Goal: Transaction & Acquisition: Purchase product/service

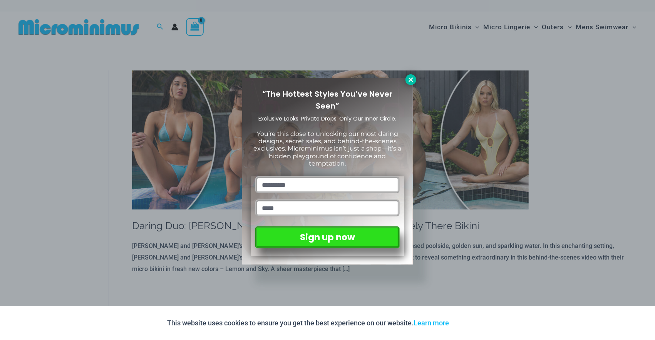
drag, startPoint x: 411, startPoint y: 73, endPoint x: 411, endPoint y: 80, distance: 6.6
click at [411, 74] on div "“The Hottest Styles You’ve Never Seen” Exclusive Looks. Private Drops. Only Our…" at bounding box center [327, 170] width 655 height 340
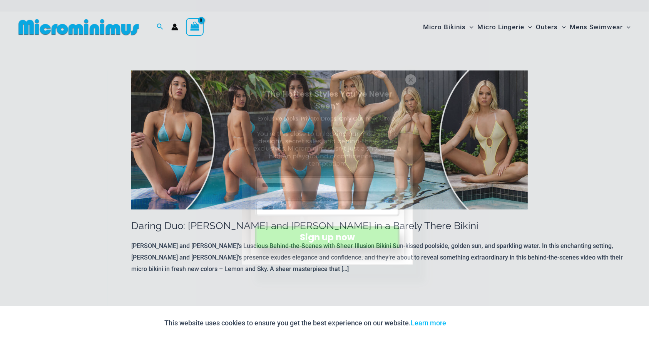
click at [411, 82] on img at bounding box center [329, 139] width 397 height 139
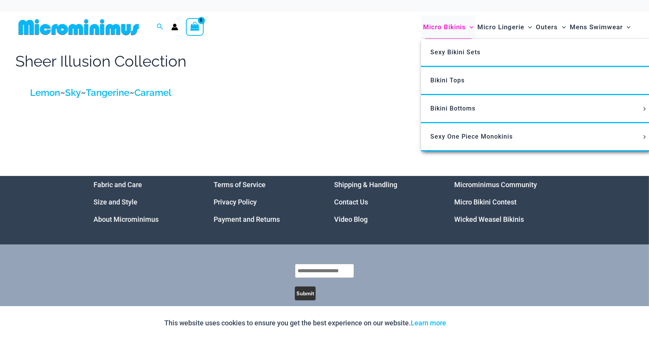
click at [462, 30] on span "Micro Bikinis" at bounding box center [444, 27] width 43 height 20
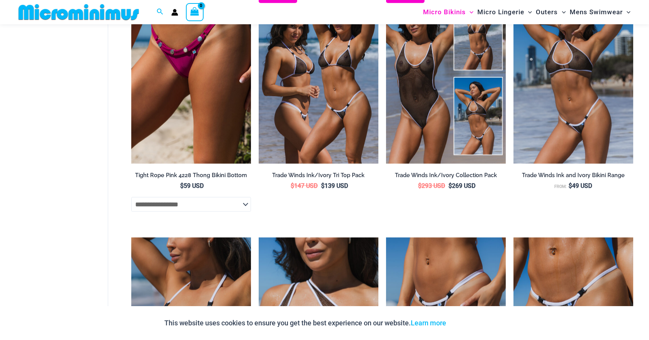
scroll to position [1033, 0]
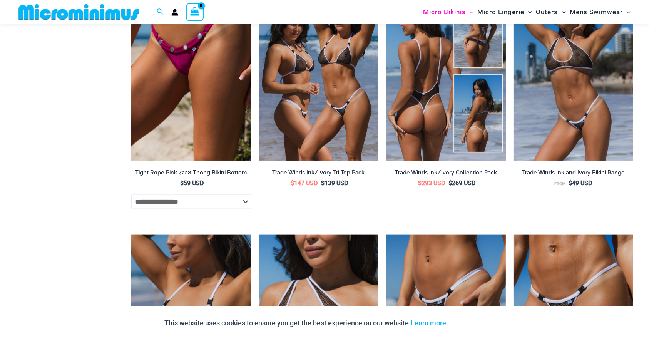
click at [410, 119] on img at bounding box center [446, 71] width 120 height 180
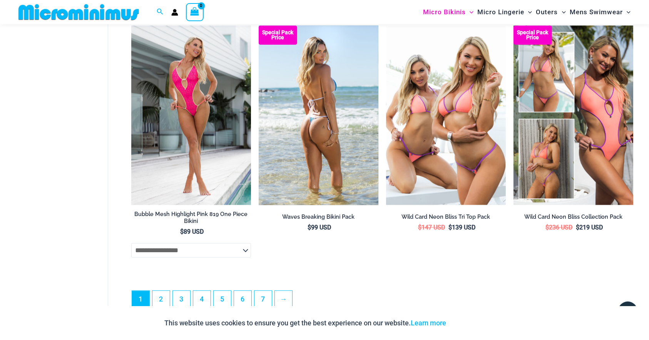
scroll to position [2034, 0]
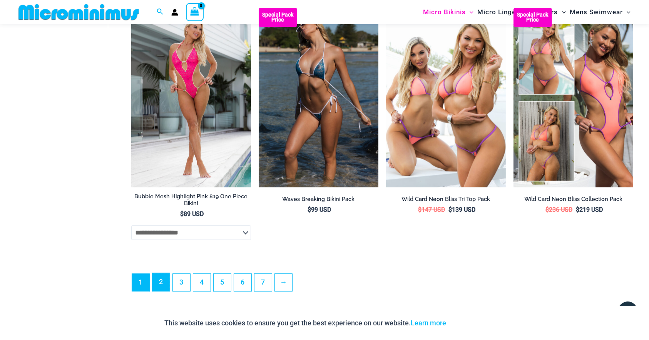
click at [159, 287] on link "2" at bounding box center [161, 282] width 17 height 18
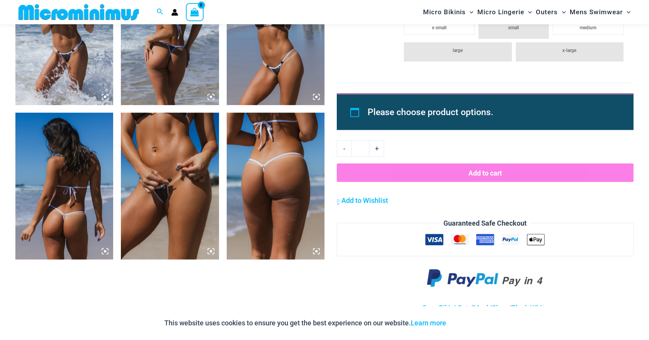
scroll to position [1110, 0]
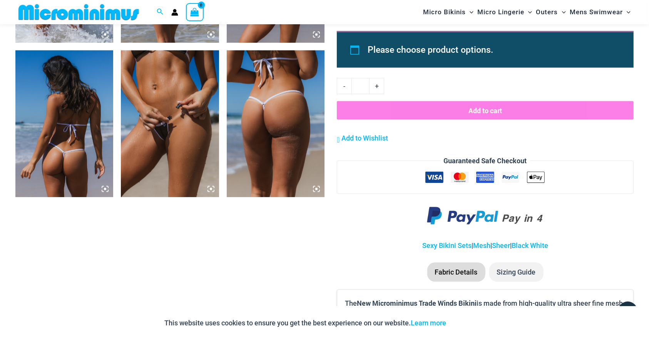
click at [173, 136] on img at bounding box center [170, 123] width 98 height 147
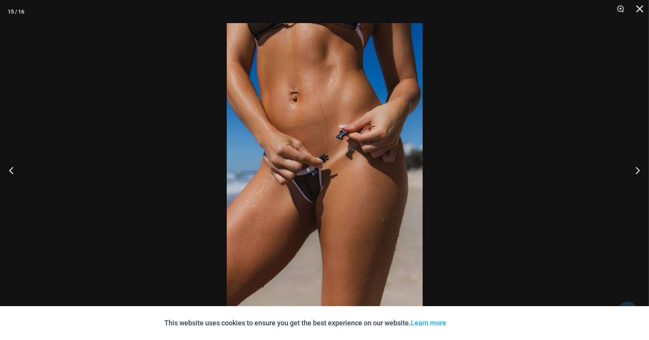
click at [317, 197] on img at bounding box center [325, 170] width 196 height 294
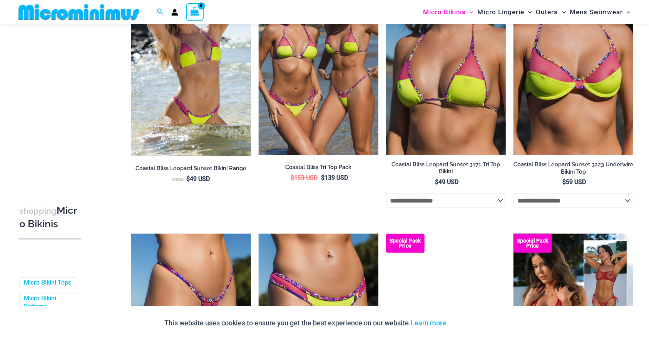
scroll to position [1033, 0]
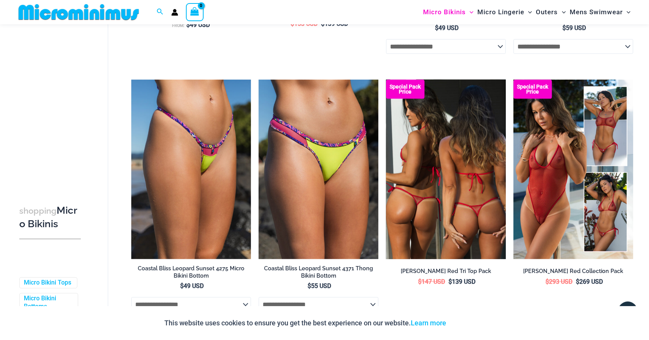
click at [469, 197] on img at bounding box center [446, 170] width 120 height 180
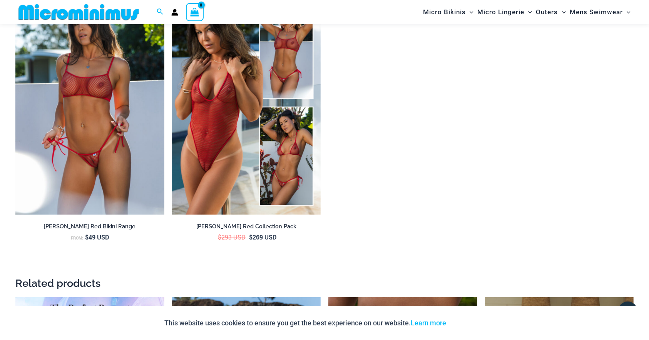
scroll to position [1265, 0]
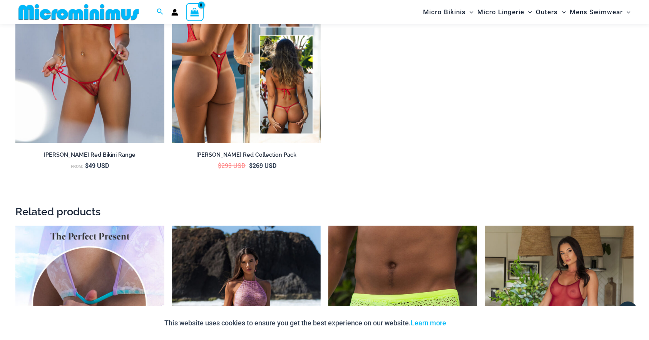
click at [201, 88] on img at bounding box center [246, 31] width 149 height 223
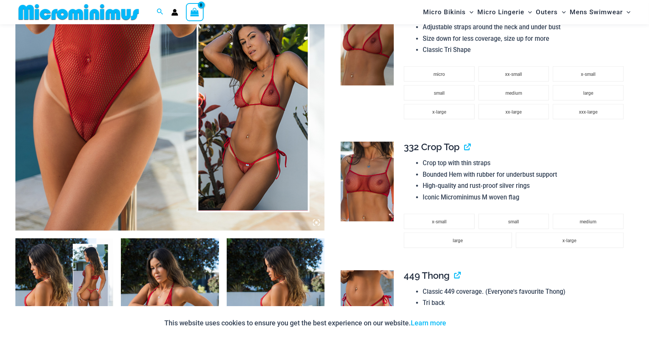
scroll to position [379, 0]
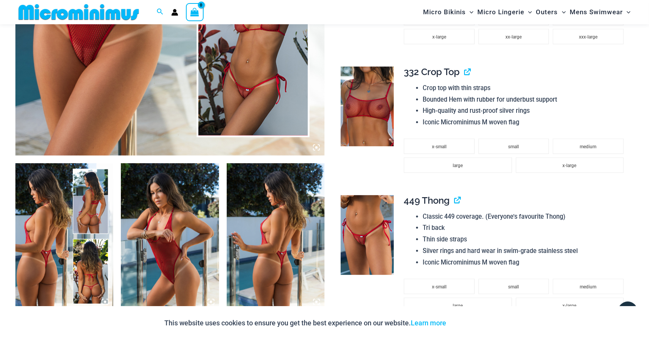
click at [381, 243] on img at bounding box center [367, 235] width 53 height 80
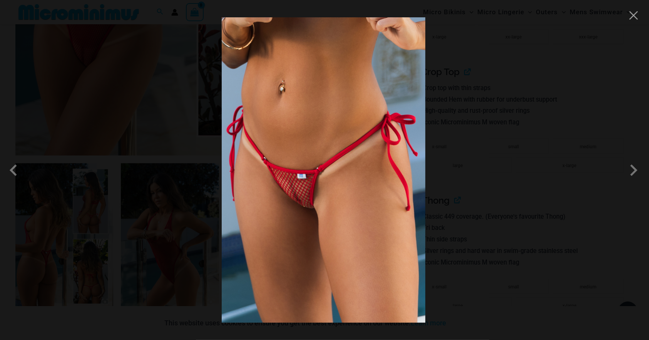
click at [304, 200] on img at bounding box center [324, 169] width 204 height 305
click at [633, 15] on button "Close" at bounding box center [634, 16] width 12 height 12
